Goal: Task Accomplishment & Management: Complete application form

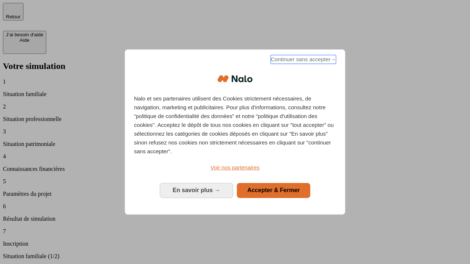
click at [302, 61] on span "Continuer sans accepter →" at bounding box center [302, 59] width 65 height 9
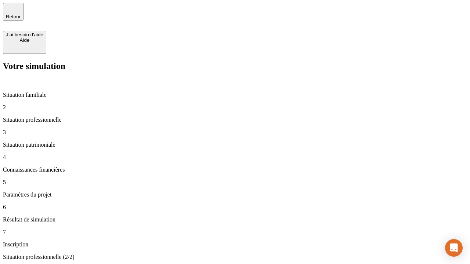
type input "30 000"
type input "40 000"
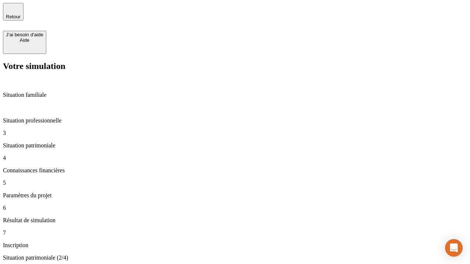
type input "1 100"
type input "20"
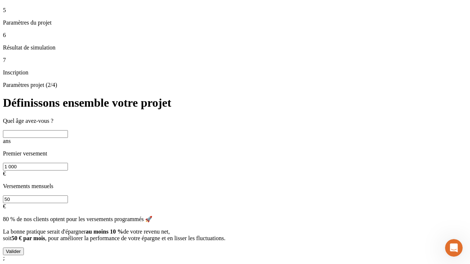
scroll to position [7, 0]
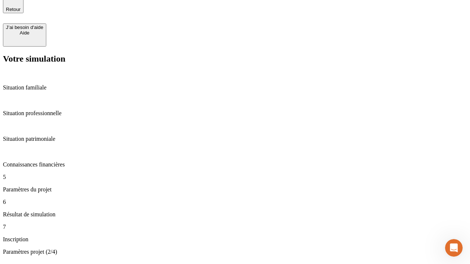
type input "40"
type input "50 000"
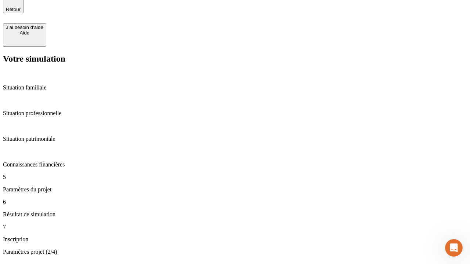
type input "640"
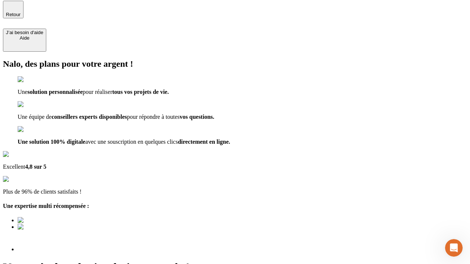
type input "[EMAIL_ADDRESS][DOMAIN_NAME]"
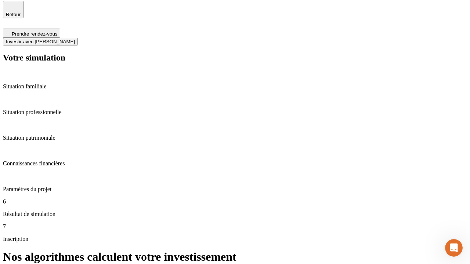
click at [75, 39] on span "Investir avec [PERSON_NAME]" at bounding box center [40, 42] width 69 height 6
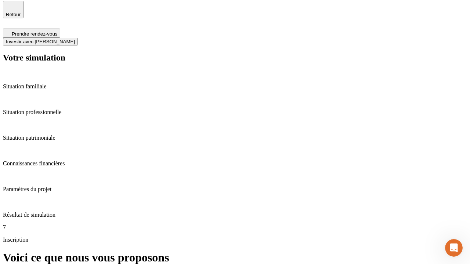
scroll to position [1, 0]
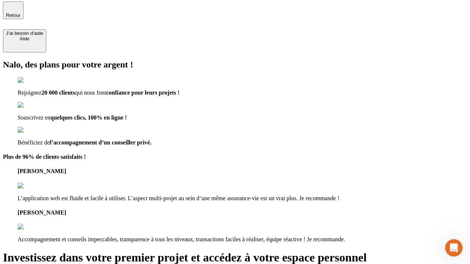
type input "[PERSON_NAME][EMAIL_ADDRESS][DOMAIN_NAME]"
